Goal: Task Accomplishment & Management: Complete application form

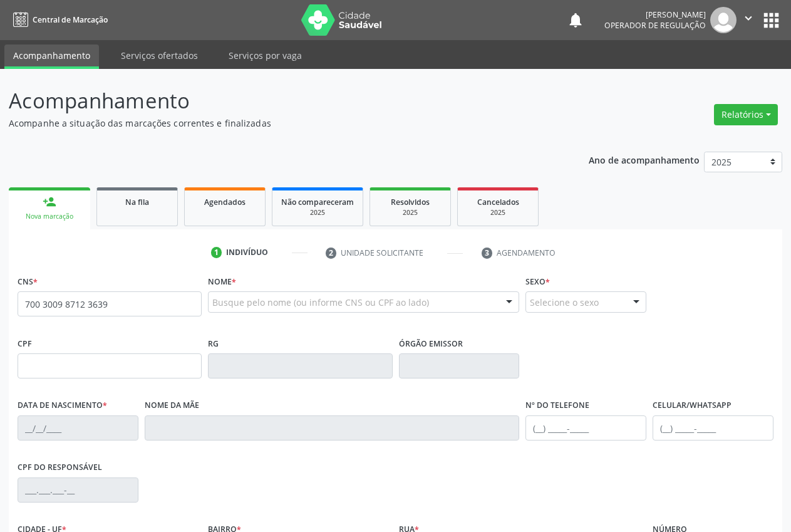
type input "700 3009 8712 3639"
type input "[DATE]"
type input "[PERSON_NAME]"
type input "[PHONE_NUMBER]"
type input "S/N"
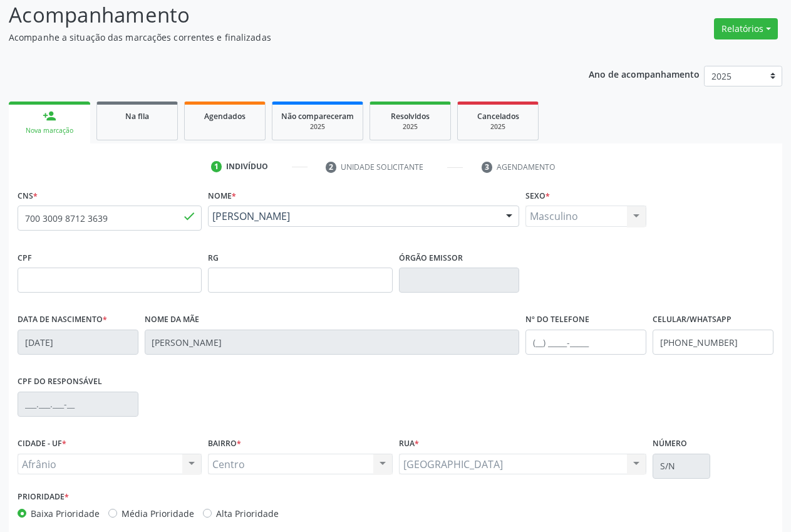
scroll to position [147, 0]
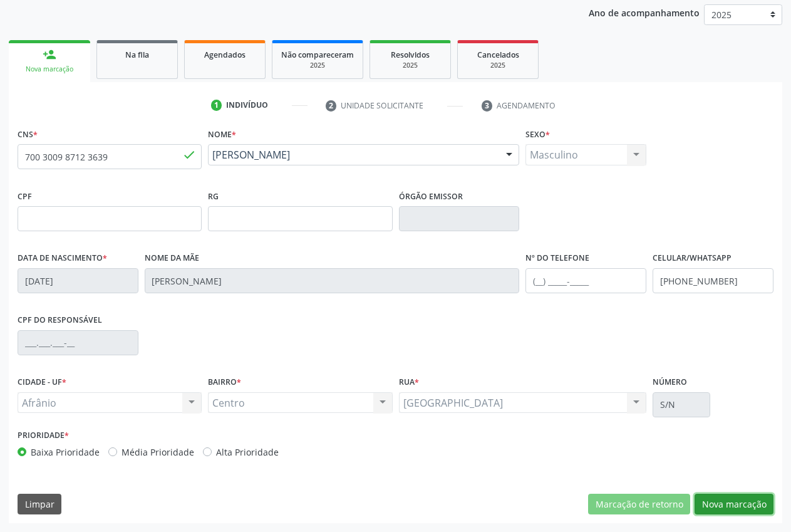
click at [715, 506] on button "Nova marcação" at bounding box center [734, 504] width 79 height 21
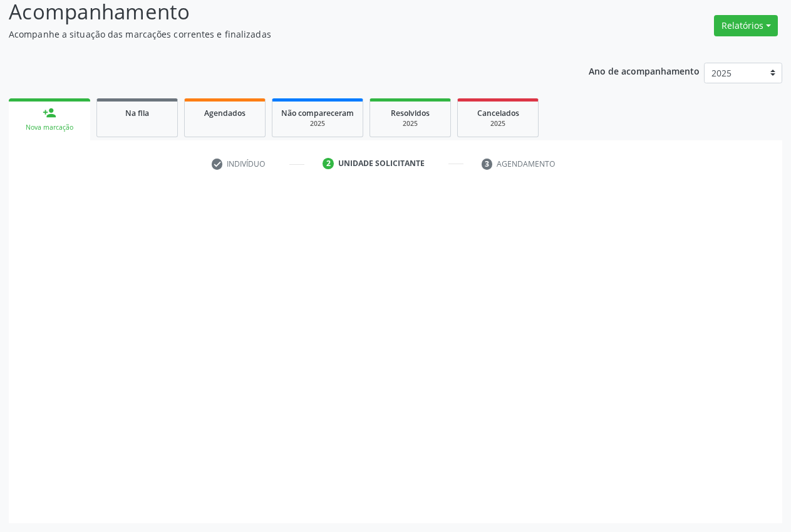
scroll to position [89, 0]
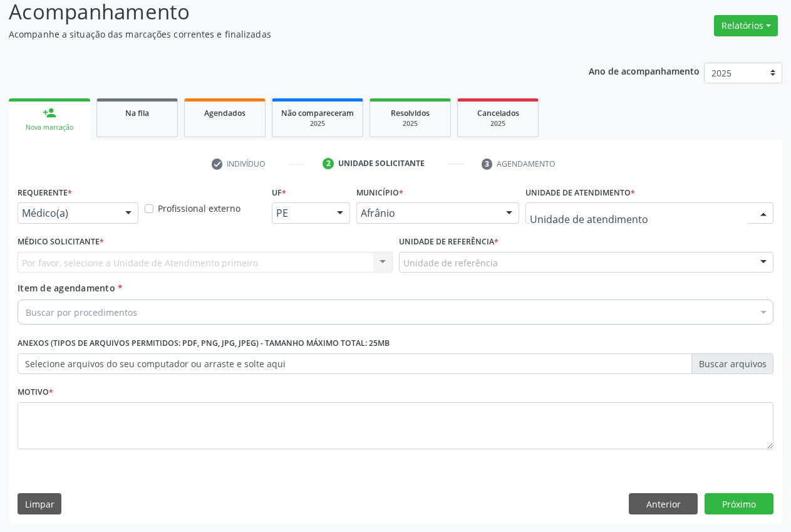
click at [659, 212] on div at bounding box center [650, 212] width 248 height 21
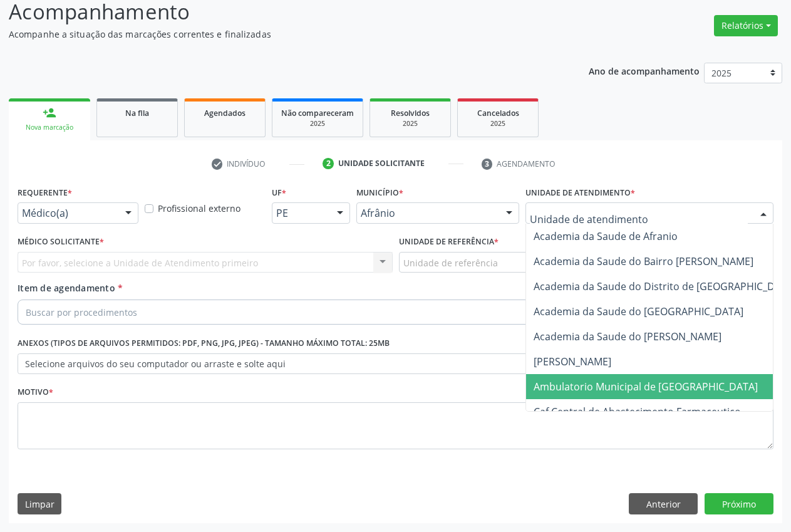
click at [666, 384] on span "Ambulatorio Municipal de [GEOGRAPHIC_DATA]" at bounding box center [646, 387] width 224 height 14
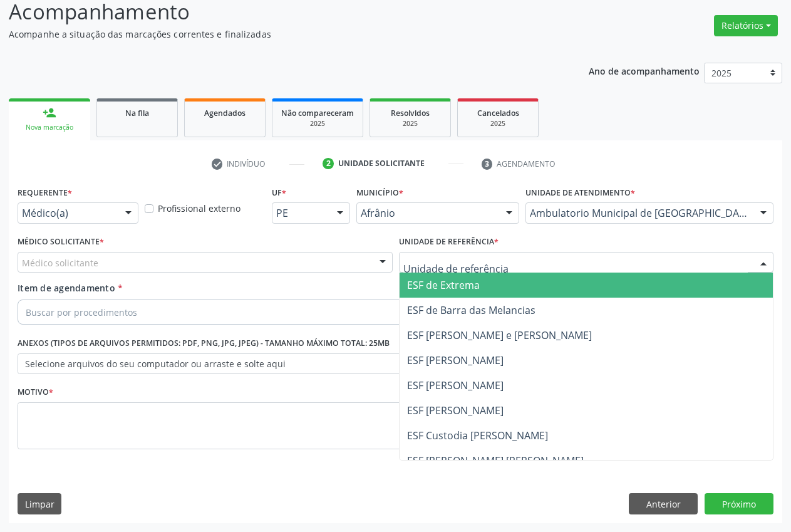
click at [437, 295] on span "ESF de Extrema" at bounding box center [587, 284] width 374 height 25
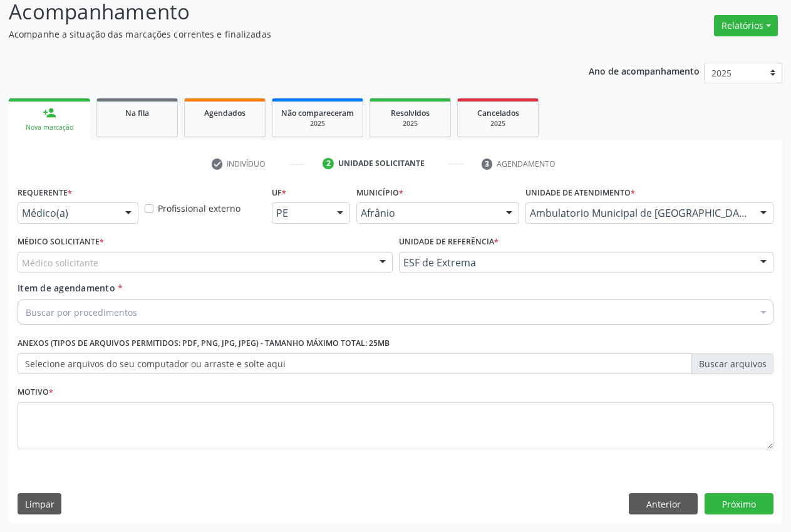
drag, startPoint x: 225, startPoint y: 262, endPoint x: 219, endPoint y: 281, distance: 19.8
click at [224, 266] on div "Médico solicitante" at bounding box center [205, 262] width 375 height 21
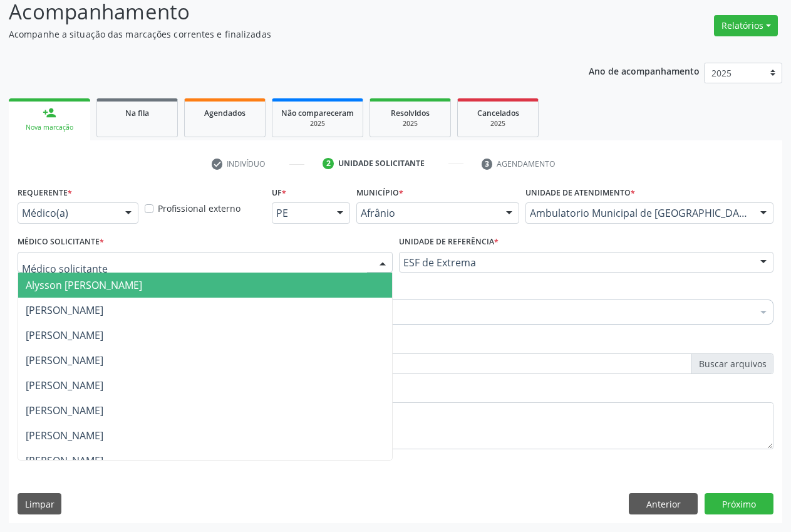
drag, startPoint x: 218, startPoint y: 301, endPoint x: 155, endPoint y: 305, distance: 62.7
click at [218, 298] on span "[PERSON_NAME]" at bounding box center [205, 284] width 374 height 25
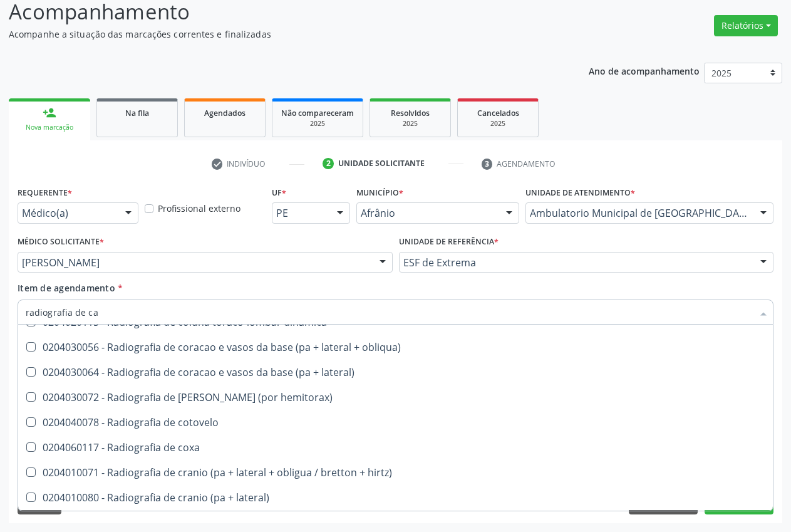
scroll to position [0, 0]
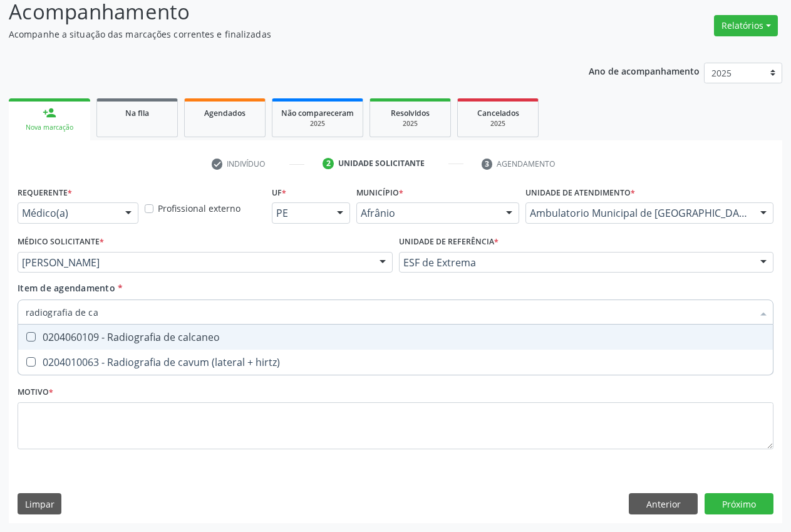
type input "radiografia de cal"
click at [100, 329] on span "0204060109 - Radiografia de calcaneo" at bounding box center [395, 336] width 755 height 25
checkbox calcaneo "true"
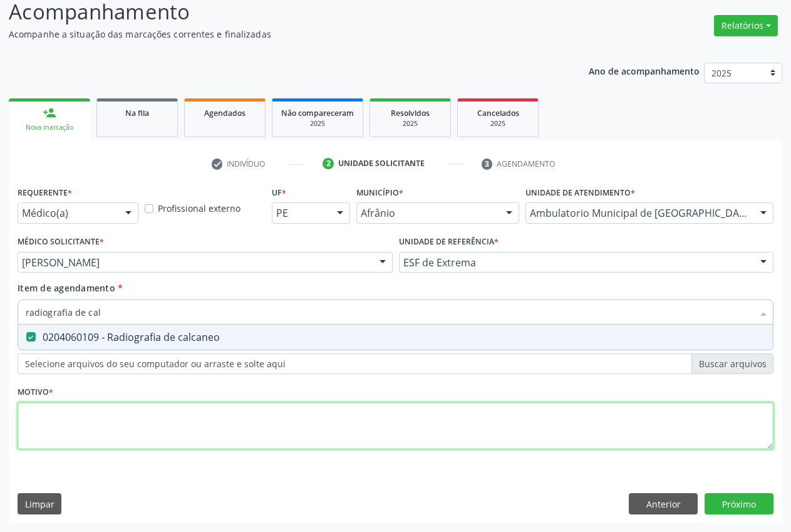
click at [87, 427] on div "Requerente * Médico(a) Médico(a) Enfermeiro(a) Paciente Nenhum resultado encont…" at bounding box center [396, 325] width 756 height 284
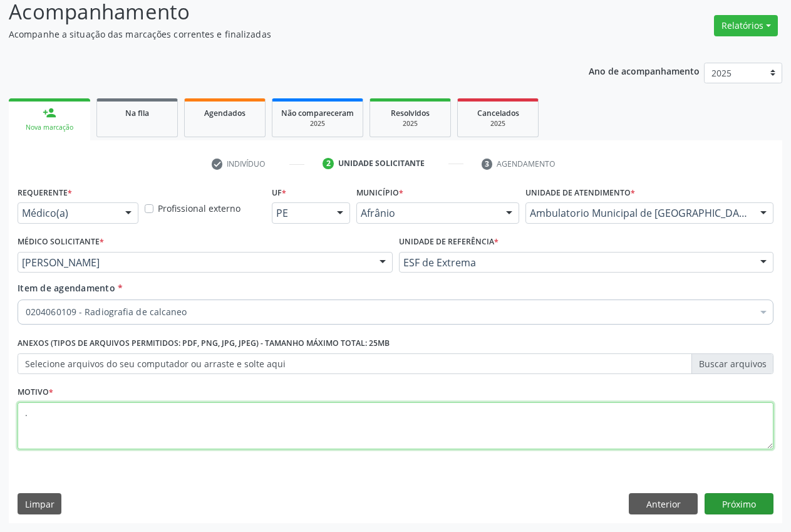
type textarea "."
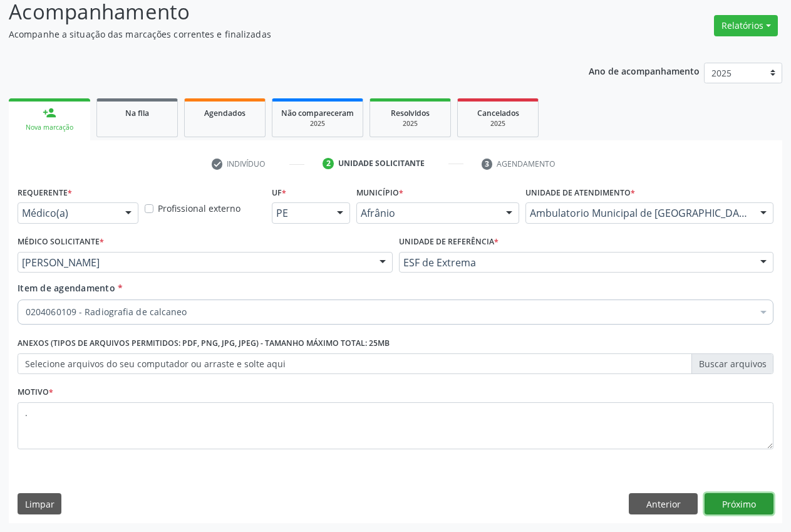
click at [736, 512] on button "Próximo" at bounding box center [739, 503] width 69 height 21
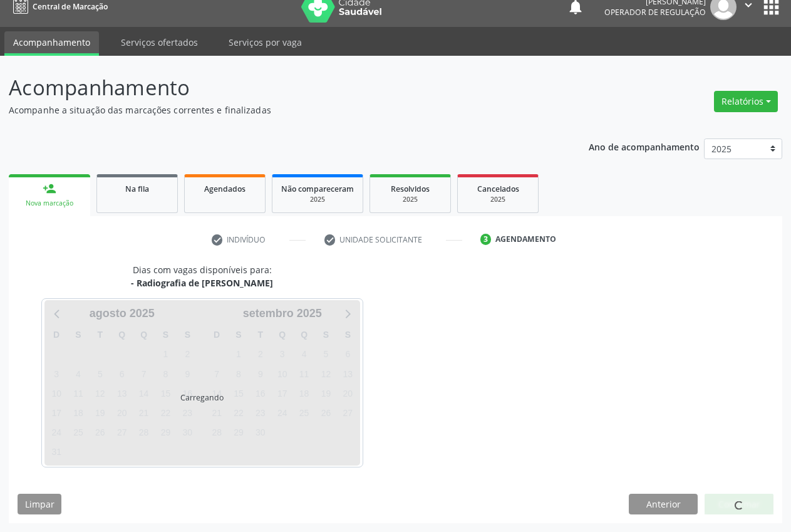
scroll to position [13, 0]
